Goal: Task Accomplishment & Management: Use online tool/utility

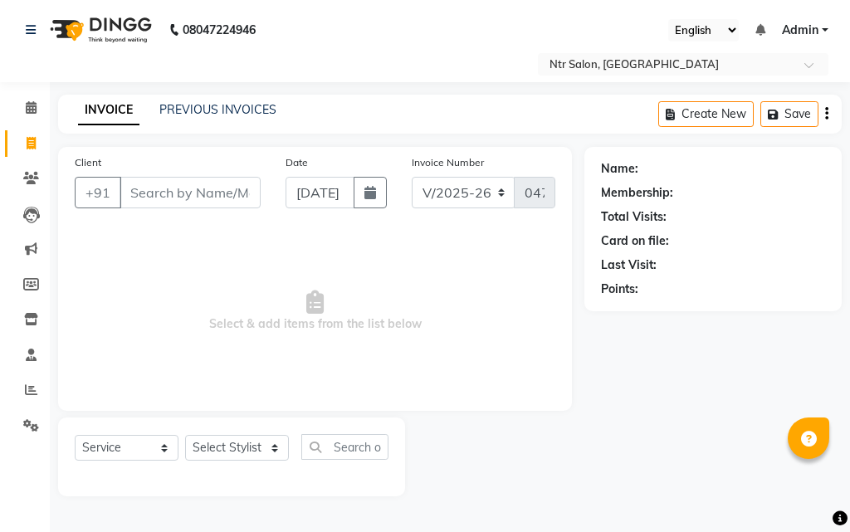
select select "5173"
select select "service"
click at [431, 530] on div "08047224946 Select Location × Ntr Salon, Kandivali English ENGLISH Español العر…" at bounding box center [425, 266] width 850 height 532
click at [232, 188] on input "Client" at bounding box center [190, 193] width 141 height 32
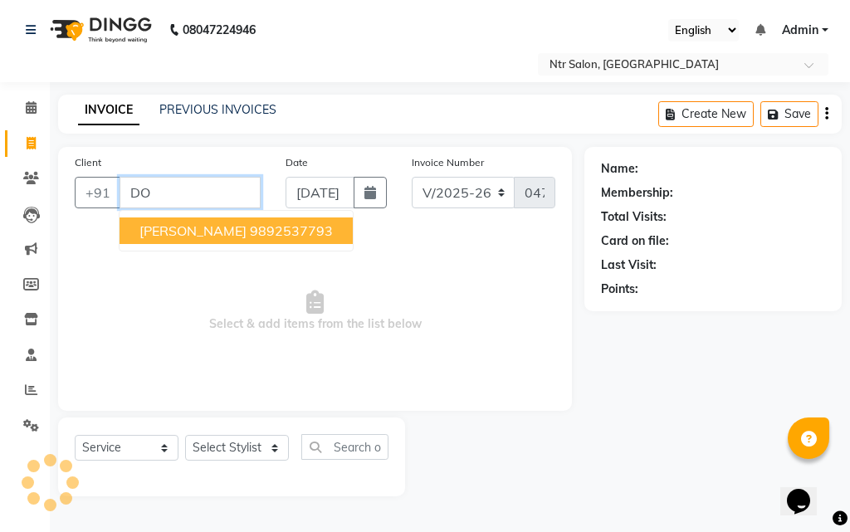
type input "D"
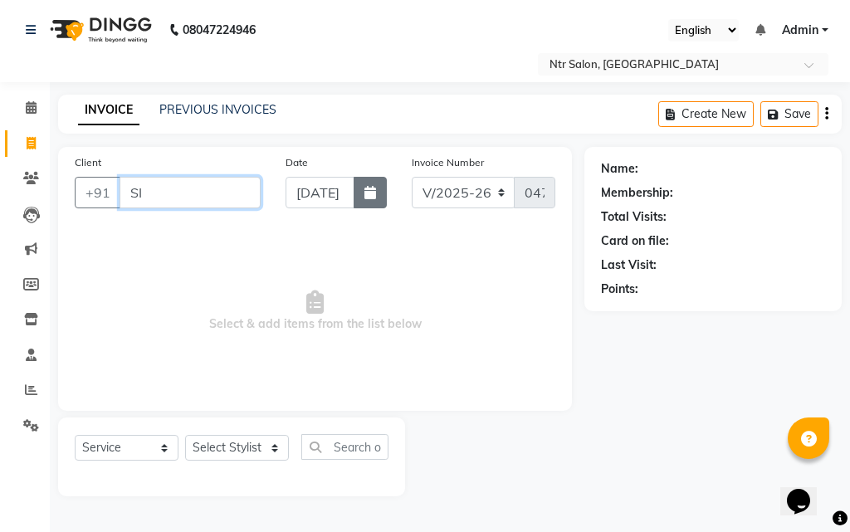
type input "S"
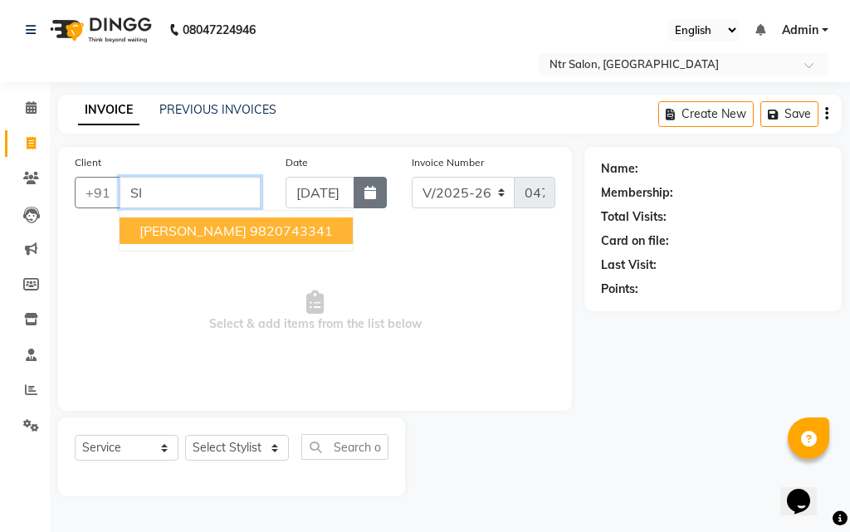
type input "S"
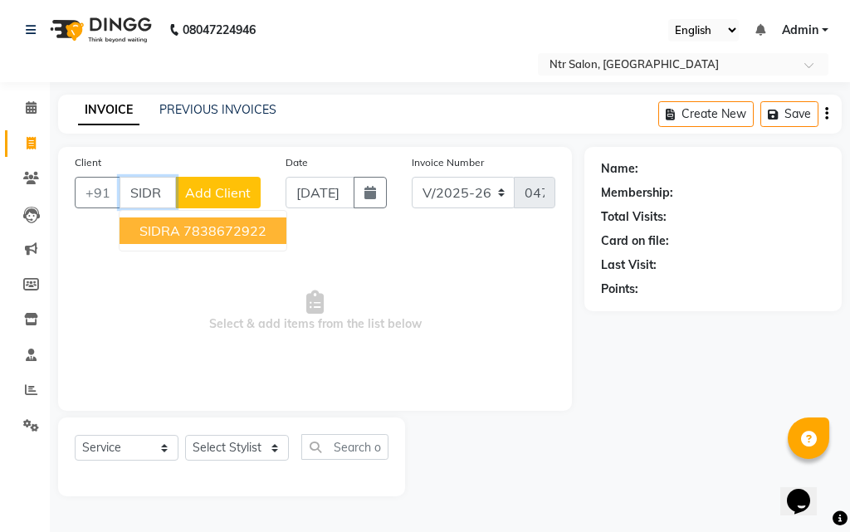
click at [268, 231] on button "SIDRA 7838672922" at bounding box center [203, 230] width 167 height 27
type input "7838672922"
